Goal: Contribute content

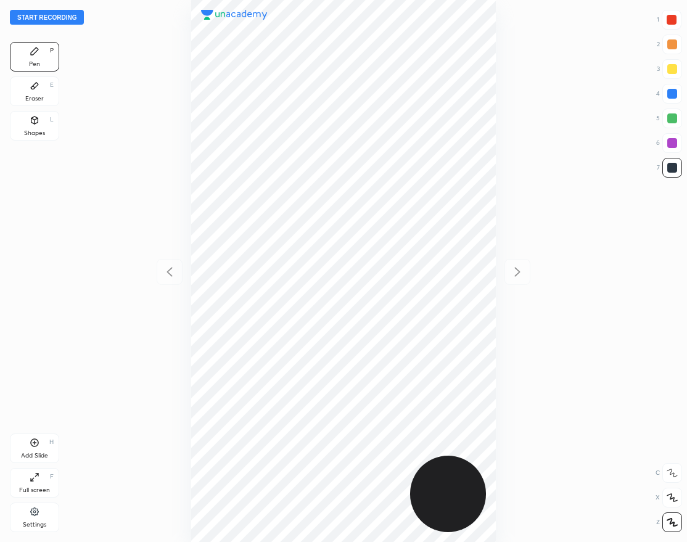
scroll to position [542, 490]
click at [59, 13] on button "Start recording" at bounding box center [47, 17] width 74 height 15
click at [674, 16] on div at bounding box center [672, 20] width 10 height 10
click at [26, 449] on div "Add Slide H" at bounding box center [34, 449] width 49 height 30
click at [673, 166] on div at bounding box center [673, 168] width 10 height 10
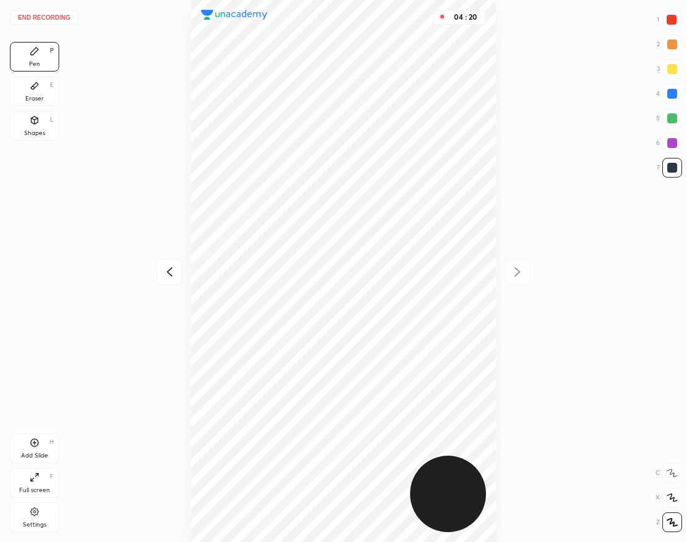
click at [172, 268] on icon at bounding box center [170, 271] width 6 height 9
click at [516, 267] on icon at bounding box center [517, 272] width 15 height 15
click at [667, 19] on div at bounding box center [672, 20] width 10 height 10
click at [31, 450] on div "Add Slide H" at bounding box center [34, 449] width 49 height 30
click at [676, 166] on div at bounding box center [673, 168] width 10 height 10
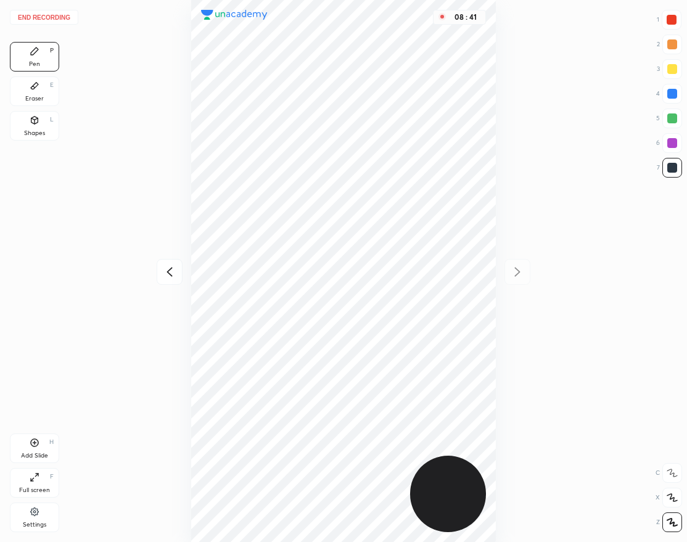
click at [675, 27] on div at bounding box center [672, 20] width 20 height 20
click at [668, 165] on div at bounding box center [673, 168] width 10 height 10
click at [65, 17] on button "End recording" at bounding box center [44, 17] width 68 height 15
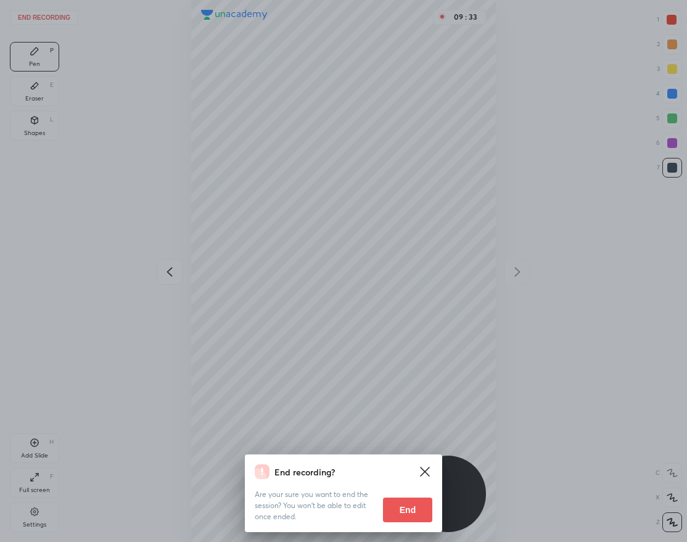
click at [422, 505] on button "End" at bounding box center [407, 510] width 49 height 25
